Goal: Task Accomplishment & Management: Use online tool/utility

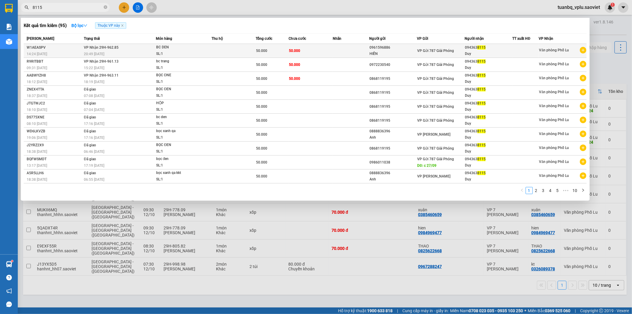
type input "8115"
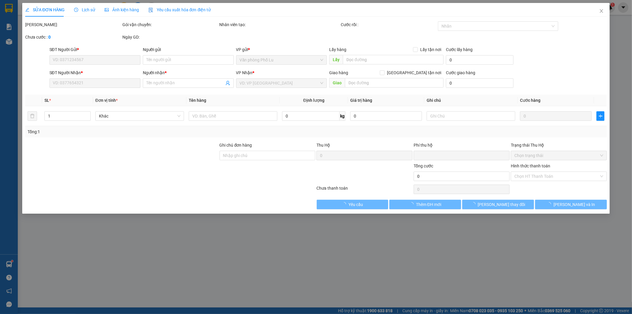
type input "0961596886"
type input "HIỀN"
type input "0943638115"
type input "Duy"
type input "0"
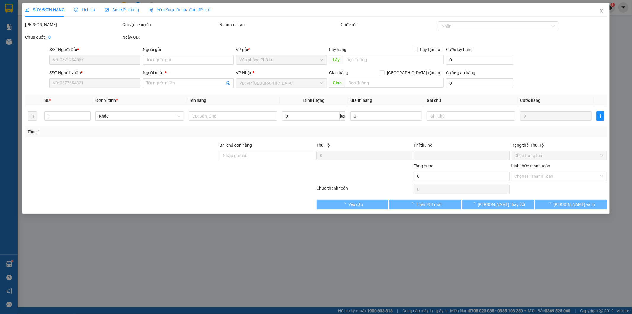
type input "50.000"
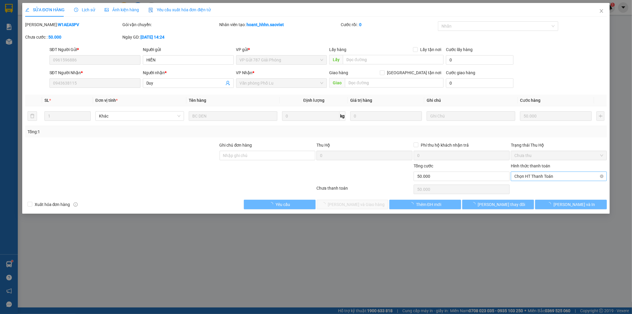
click at [537, 177] on span "Chọn HT Thanh Toán" at bounding box center [559, 176] width 89 height 9
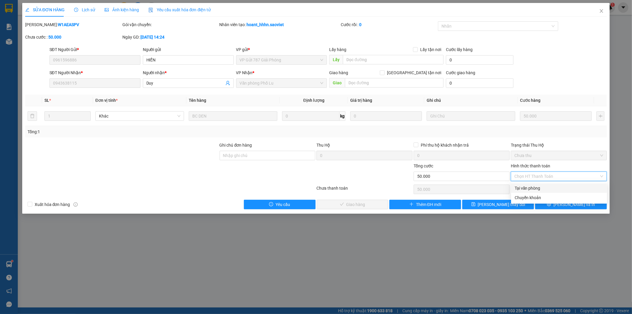
click at [532, 188] on div "Tại văn phòng" at bounding box center [559, 188] width 89 height 7
type input "0"
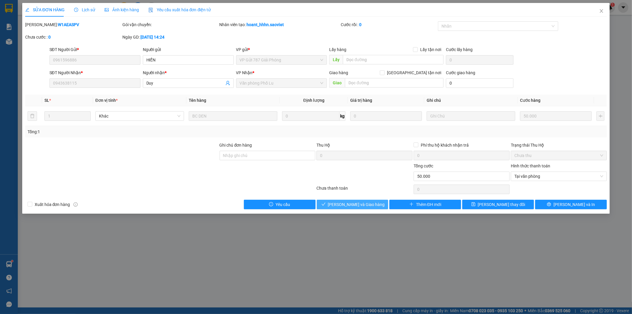
click at [374, 205] on button "[PERSON_NAME] và Giao hàng" at bounding box center [353, 204] width 72 height 9
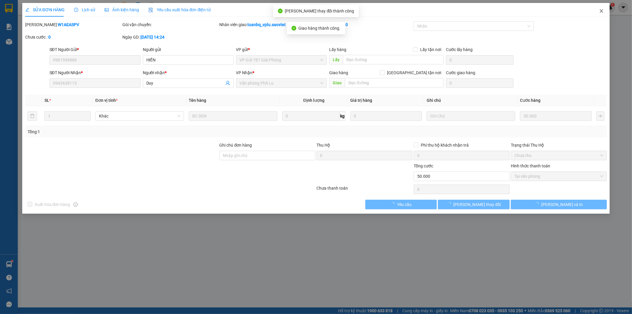
click at [602, 11] on icon "close" at bounding box center [601, 11] width 3 height 4
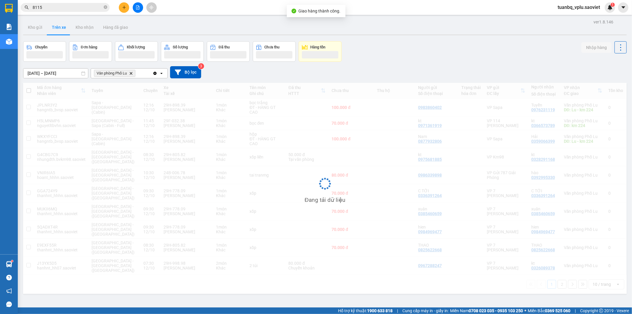
click at [69, 9] on input "8115" at bounding box center [68, 7] width 70 height 7
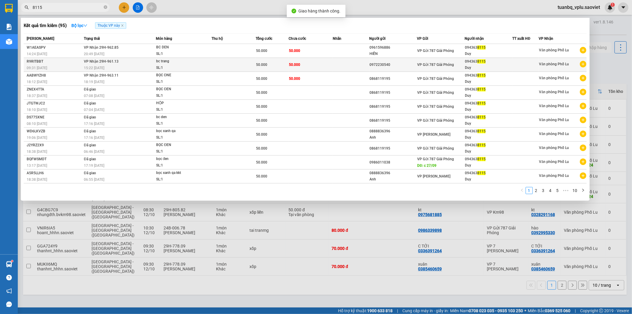
click at [389, 63] on div "0972230540" at bounding box center [393, 65] width 47 height 6
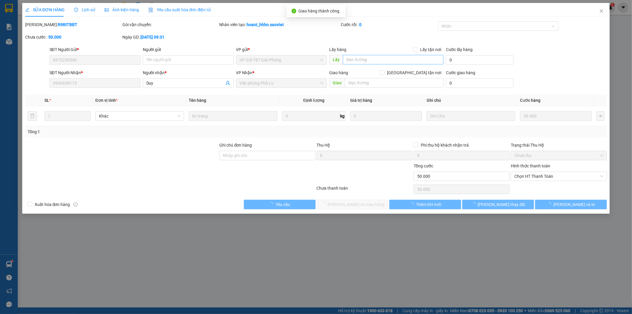
type input "0972230540"
type input "0943638115"
type input "Duy"
type input "0"
type input "50.000"
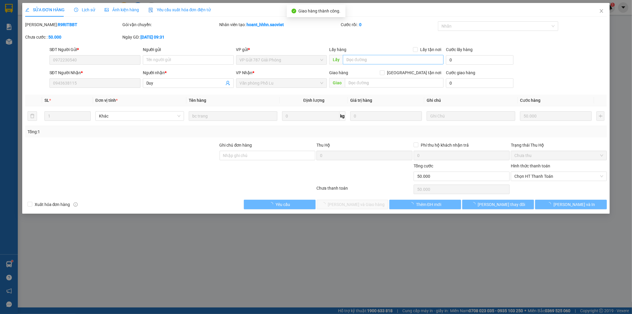
type input "50.000"
click at [359, 58] on input "text" at bounding box center [393, 59] width 101 height 9
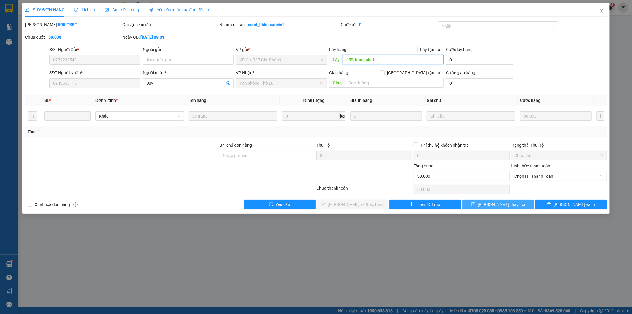
type input "99% hưng phát"
click at [491, 203] on span "[PERSON_NAME] thay đổi" at bounding box center [501, 204] width 47 height 7
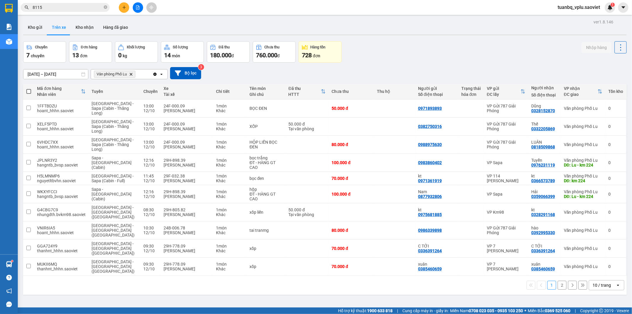
click at [131, 2] on div at bounding box center [138, 7] width 44 height 10
click at [125, 4] on button at bounding box center [124, 7] width 10 height 10
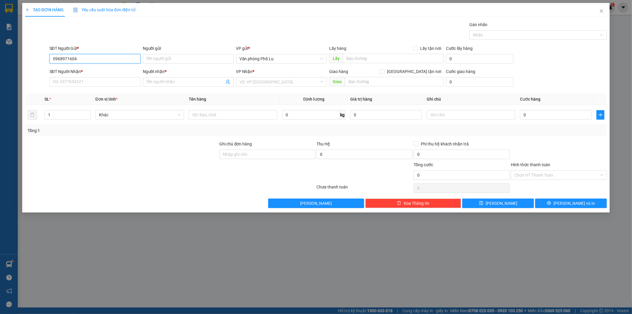
drag, startPoint x: 82, startPoint y: 62, endPoint x: 47, endPoint y: 60, distance: 34.7
click at [47, 60] on div "SĐT Người Gửi * 0968971604 0968971604 Người gửi Tên người gửi VP gửi * Văn phòn…" at bounding box center [316, 55] width 583 height 21
type input "0968971604"
click at [82, 80] on input "SĐT Người Nhận *" at bounding box center [95, 81] width 91 height 9
paste input "0968971604"
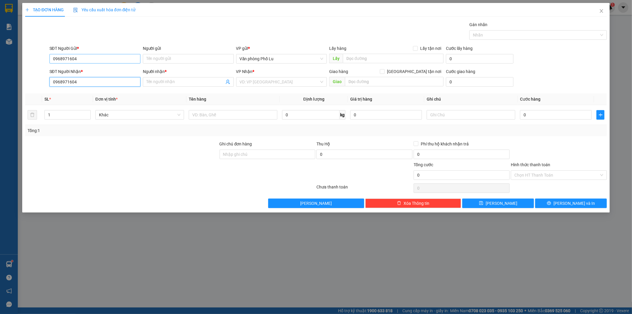
type input "0968971604"
click at [90, 58] on input "0968971604" at bounding box center [95, 58] width 91 height 9
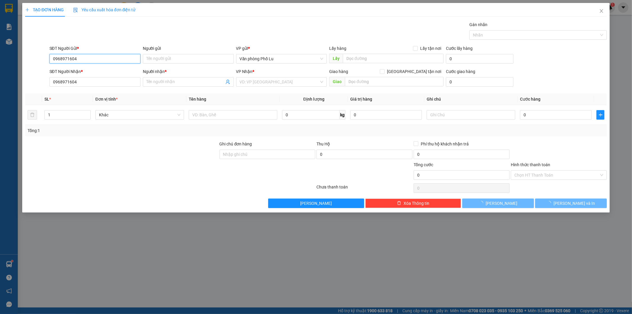
click at [90, 58] on input "0968971604" at bounding box center [95, 58] width 91 height 9
type input "0856586685"
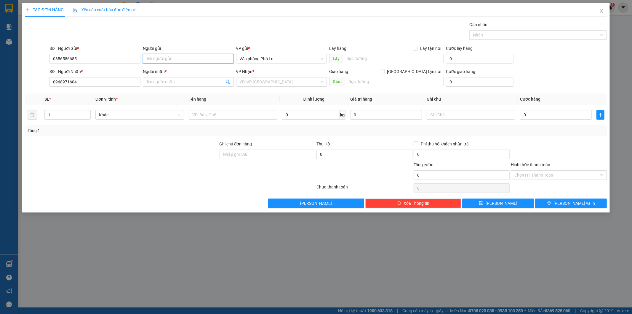
click at [162, 58] on input "Người gửi" at bounding box center [188, 58] width 91 height 9
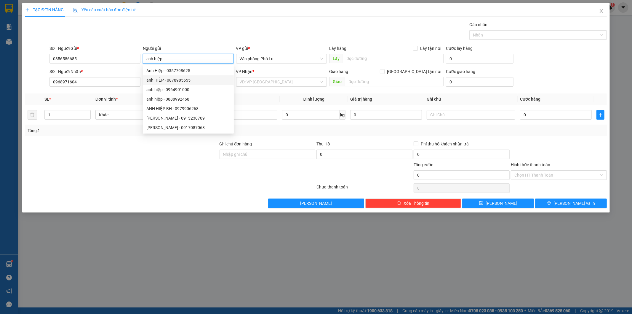
type input "anh hiệp"
click at [197, 4] on div "TẠO ĐƠN HÀNG Yêu cầu xuất hóa đơn điện tử" at bounding box center [316, 10] width 582 height 14
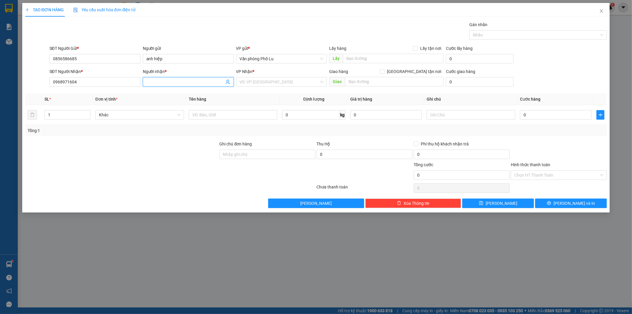
click at [162, 80] on input "Người nhận *" at bounding box center [185, 82] width 78 height 7
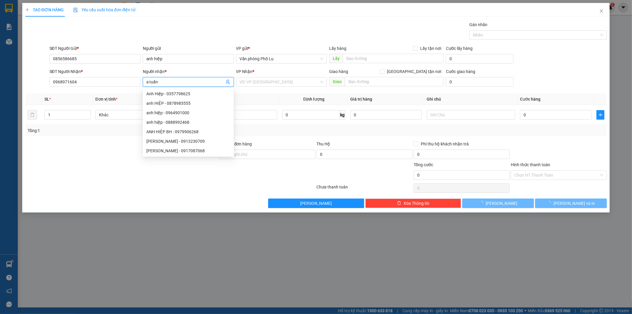
type input "a tuấn"
click at [207, 27] on div "Gán nhãn Nhãn" at bounding box center [328, 31] width 560 height 21
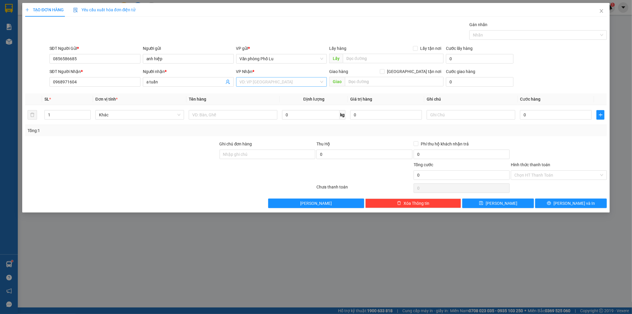
click at [265, 81] on input "search" at bounding box center [280, 81] width 80 height 9
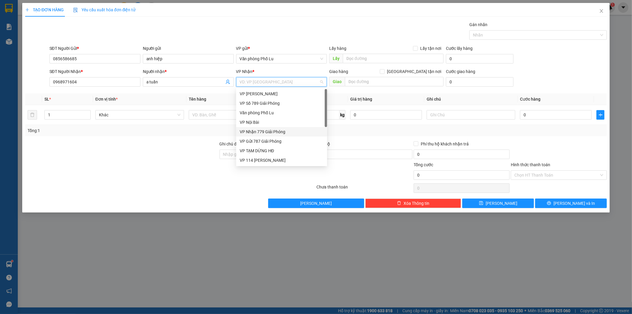
click at [269, 131] on div "VP Nhận 779 Giải Phóng" at bounding box center [282, 131] width 84 height 7
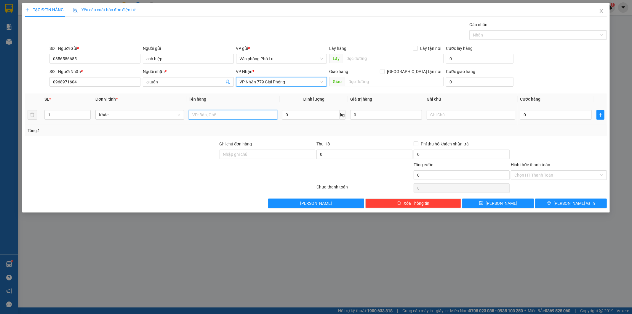
click at [218, 116] on input "text" at bounding box center [233, 114] width 89 height 9
type input "bọc"
click at [543, 117] on input "0" at bounding box center [556, 114] width 72 height 9
paste input "5"
type input "50"
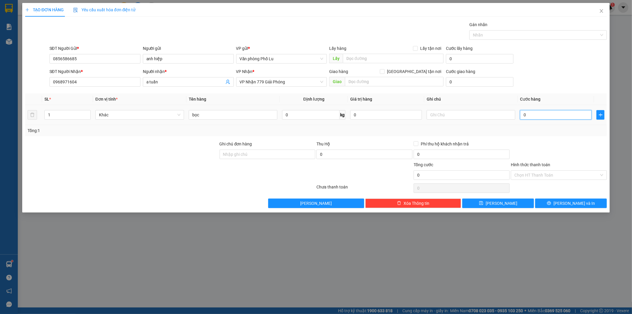
type input "50"
type input "50.000"
click at [561, 129] on div "Tổng: 1" at bounding box center [317, 130] width 578 height 7
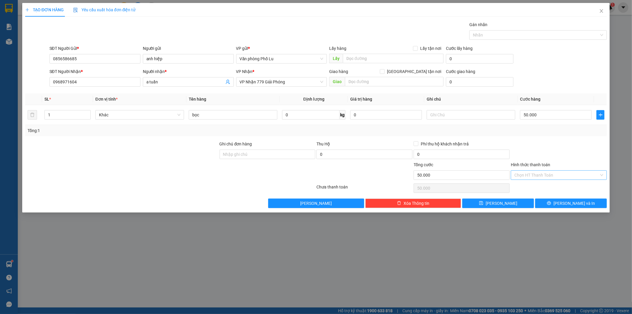
click at [550, 173] on input "Hình thức thanh toán" at bounding box center [557, 174] width 85 height 9
click at [542, 184] on div "Tại văn phòng" at bounding box center [559, 187] width 89 height 7
type input "0"
click at [585, 197] on div "Transit Pickup Surcharge Ids Transit Deliver Surcharge Ids Transit Deliver Surc…" at bounding box center [316, 114] width 582 height 186
click at [574, 204] on span "[PERSON_NAME] và In" at bounding box center [575, 203] width 42 height 7
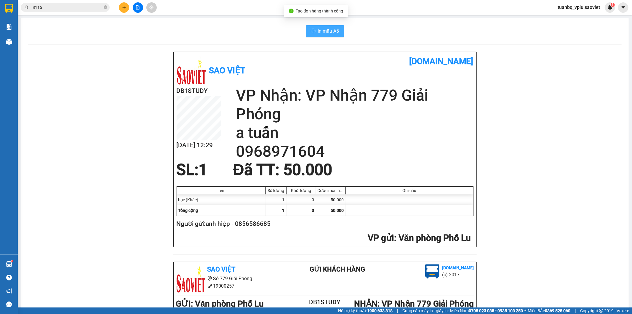
click at [339, 35] on button "In mẫu A5" at bounding box center [325, 31] width 38 height 12
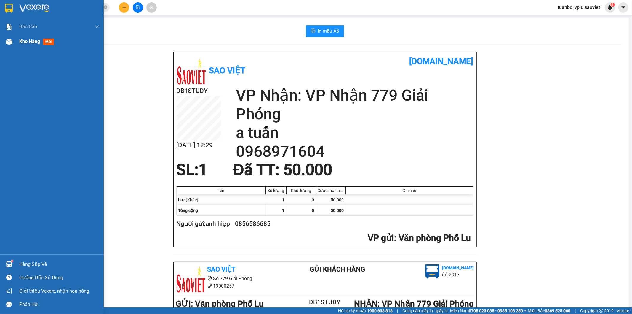
click at [37, 43] on span "Kho hàng" at bounding box center [29, 42] width 21 height 6
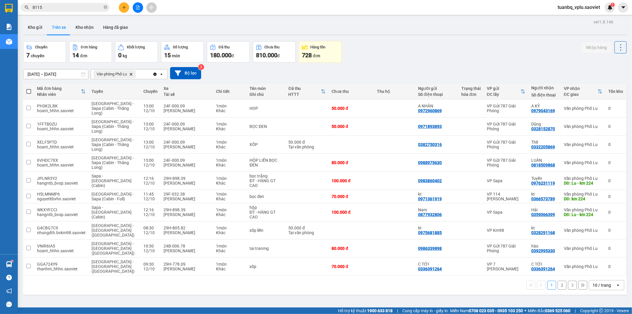
click at [560, 280] on button "2" at bounding box center [562, 284] width 9 height 9
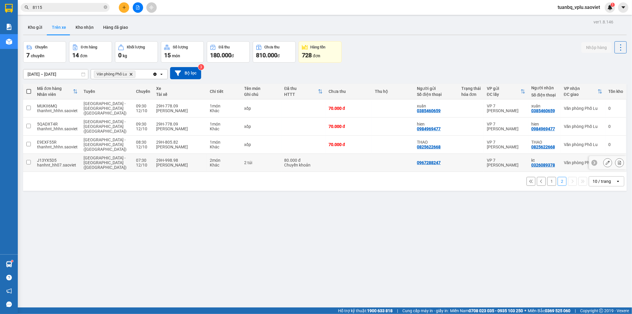
click at [190, 158] on div "29H-998.98" at bounding box center [180, 160] width 48 height 5
checkbox input "true"
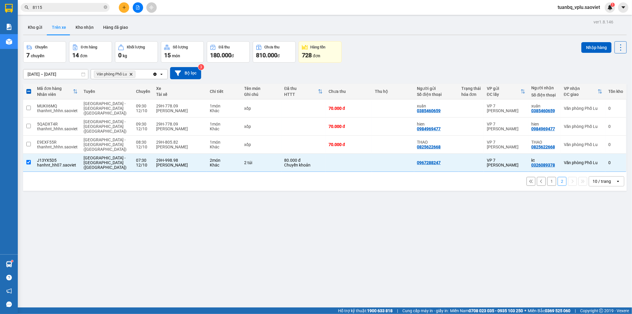
drag, startPoint x: 586, startPoint y: 46, endPoint x: 576, endPoint y: 51, distance: 10.3
click at [586, 46] on button "Nhập hàng" at bounding box center [597, 47] width 30 height 11
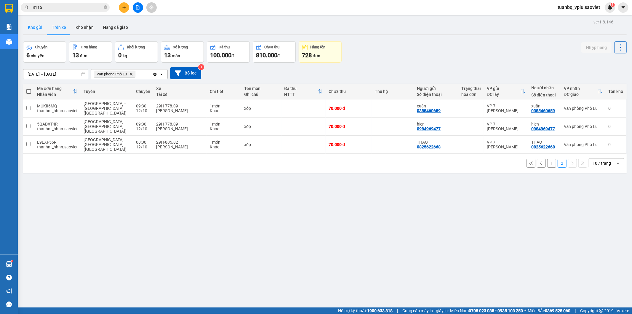
click at [33, 31] on button "Kho gửi" at bounding box center [35, 27] width 24 height 14
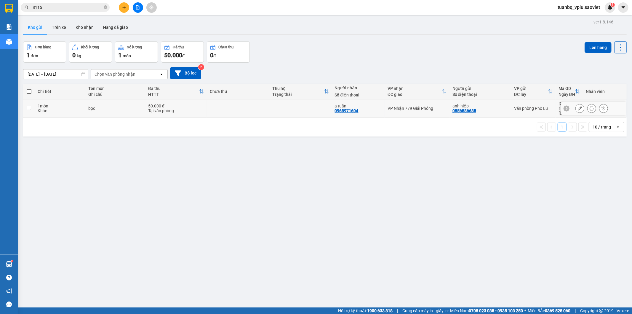
click at [172, 108] on div "Tại văn phòng" at bounding box center [176, 110] width 56 height 5
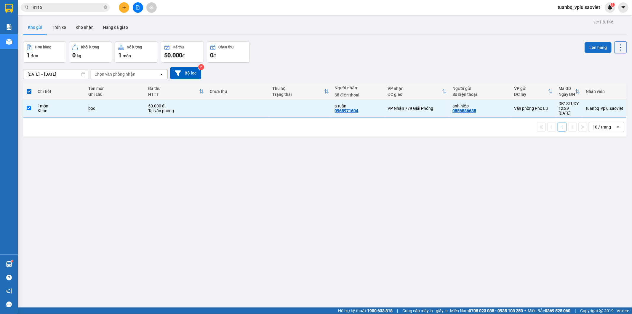
click at [588, 45] on button "Lên hàng" at bounding box center [598, 47] width 27 height 11
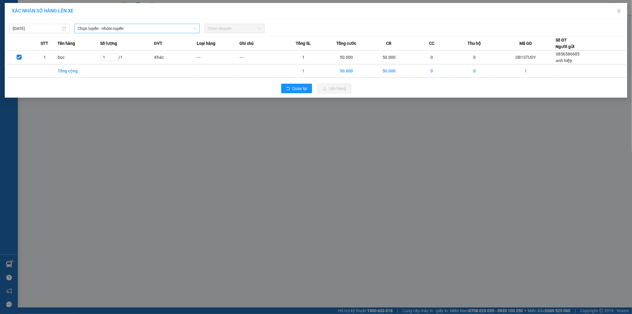
click at [153, 29] on span "Chọn tuyến - nhóm tuyến" at bounding box center [137, 28] width 118 height 9
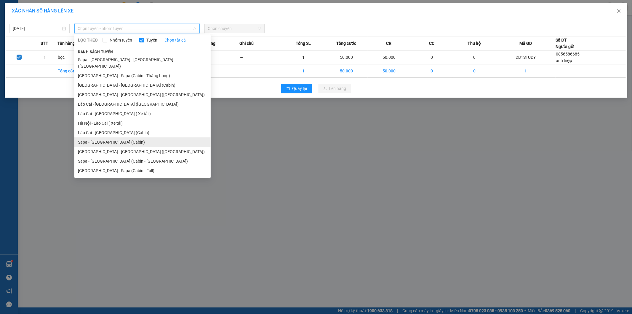
click at [113, 137] on li "Sapa - [GEOGRAPHIC_DATA] (Cabin)" at bounding box center [142, 141] width 136 height 9
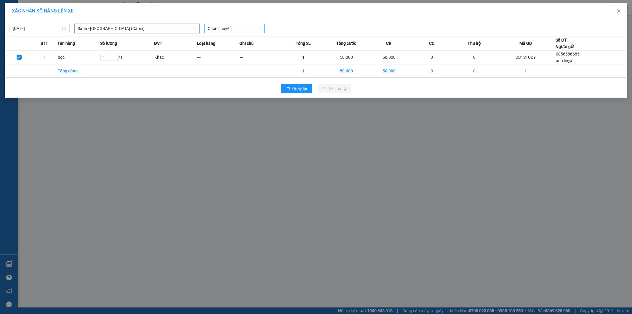
click at [236, 27] on span "Chọn chuyến" at bounding box center [234, 28] width 53 height 9
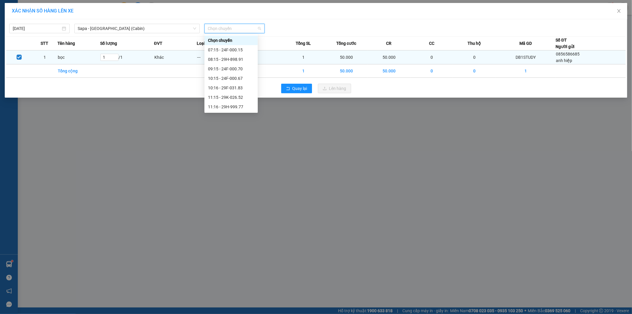
click at [241, 122] on div "12:16 - 29H-898.39" at bounding box center [231, 125] width 46 height 7
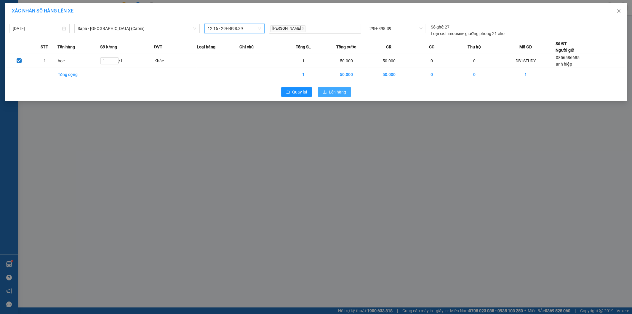
click at [336, 92] on span "Lên hàng" at bounding box center [337, 92] width 17 height 7
